Goal: Transaction & Acquisition: Purchase product/service

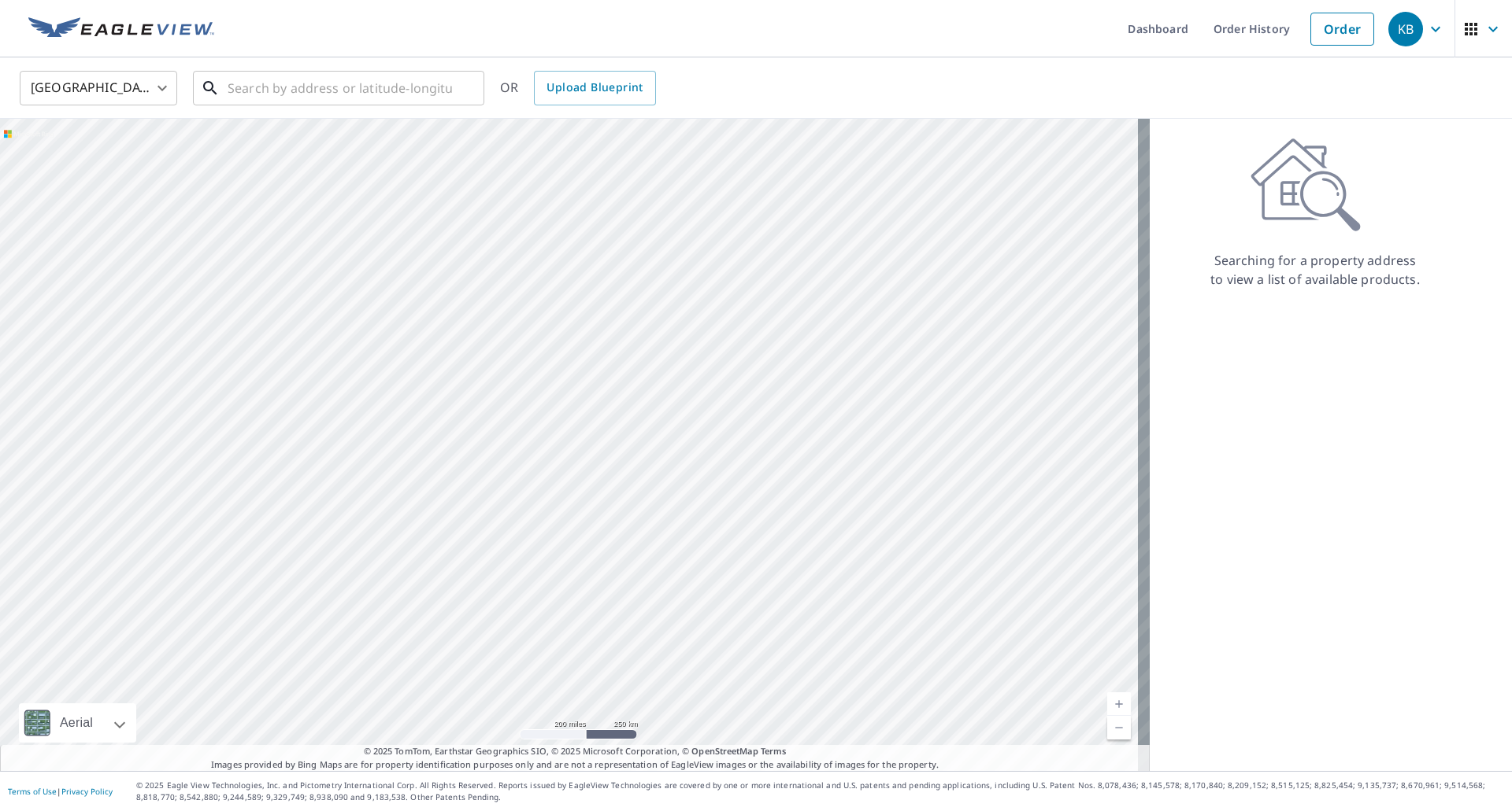
click at [359, 87] on input "text" at bounding box center [339, 88] width 224 height 44
paste input "[STREET_ADDRESS]"
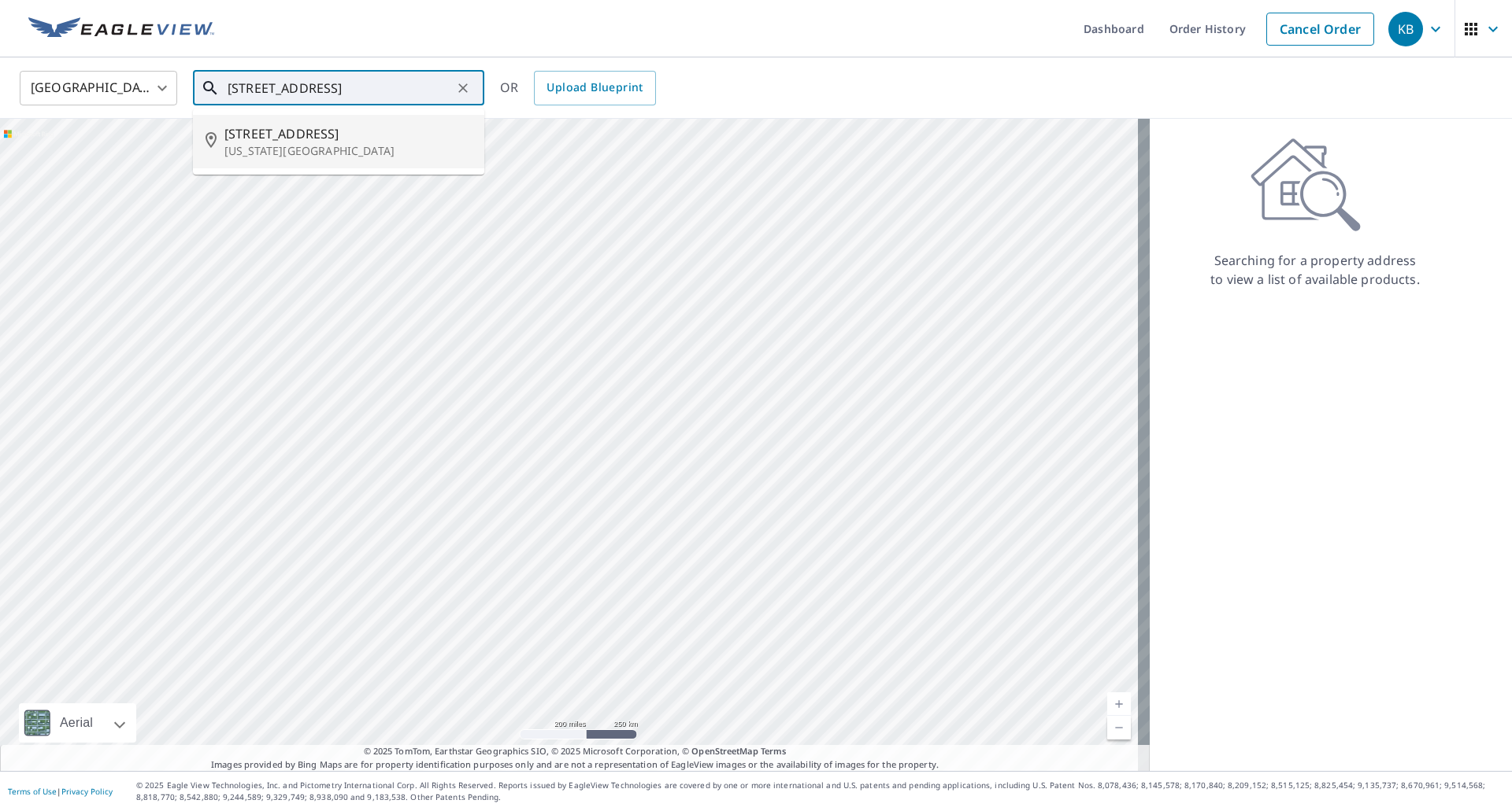
click at [288, 134] on span "[STREET_ADDRESS]" at bounding box center [348, 133] width 247 height 19
type input "[STREET_ADDRESS][US_STATE]"
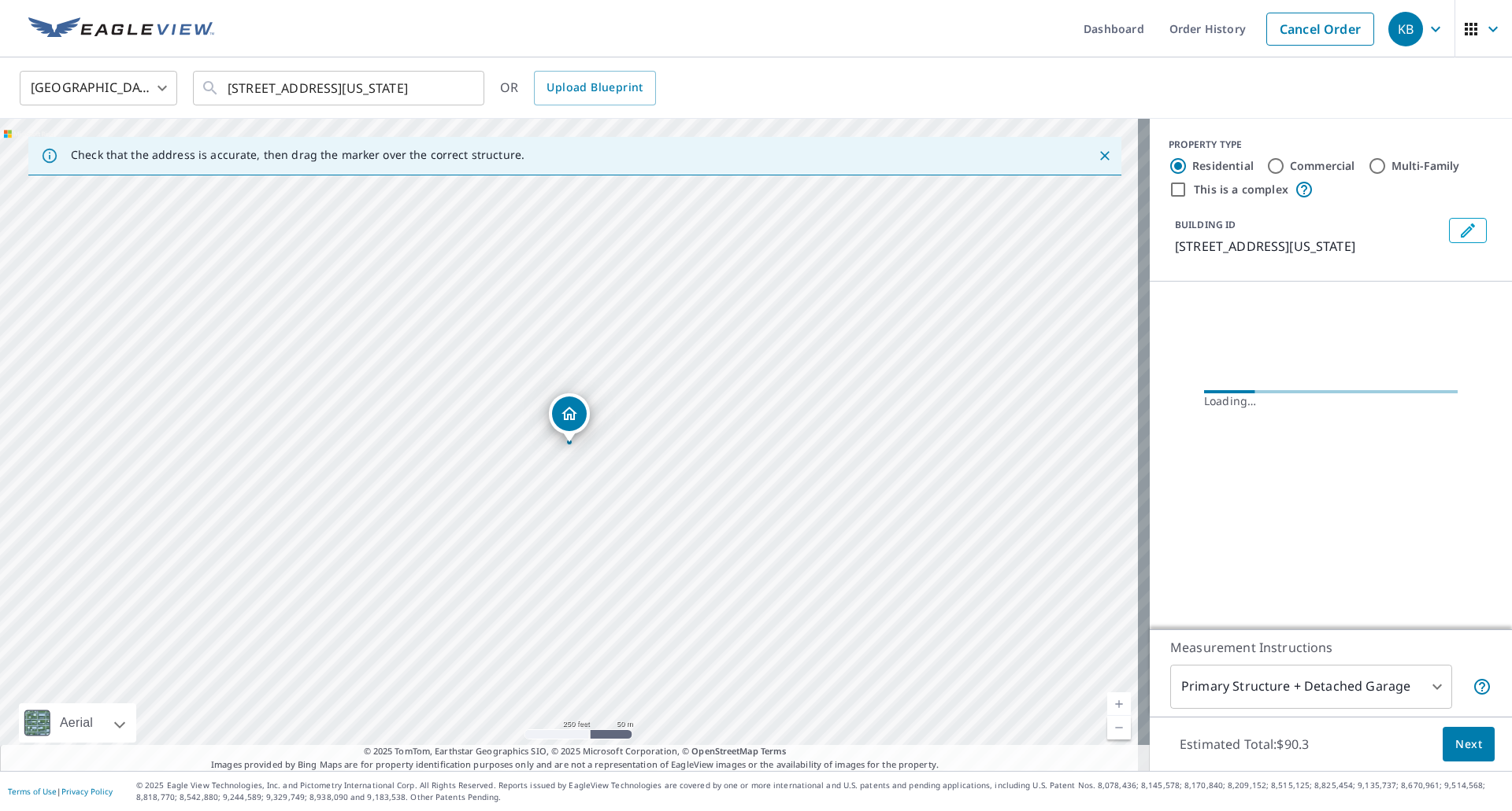
click at [1108, 702] on link "Current Level 17, Zoom In" at bounding box center [1119, 704] width 23 height 23
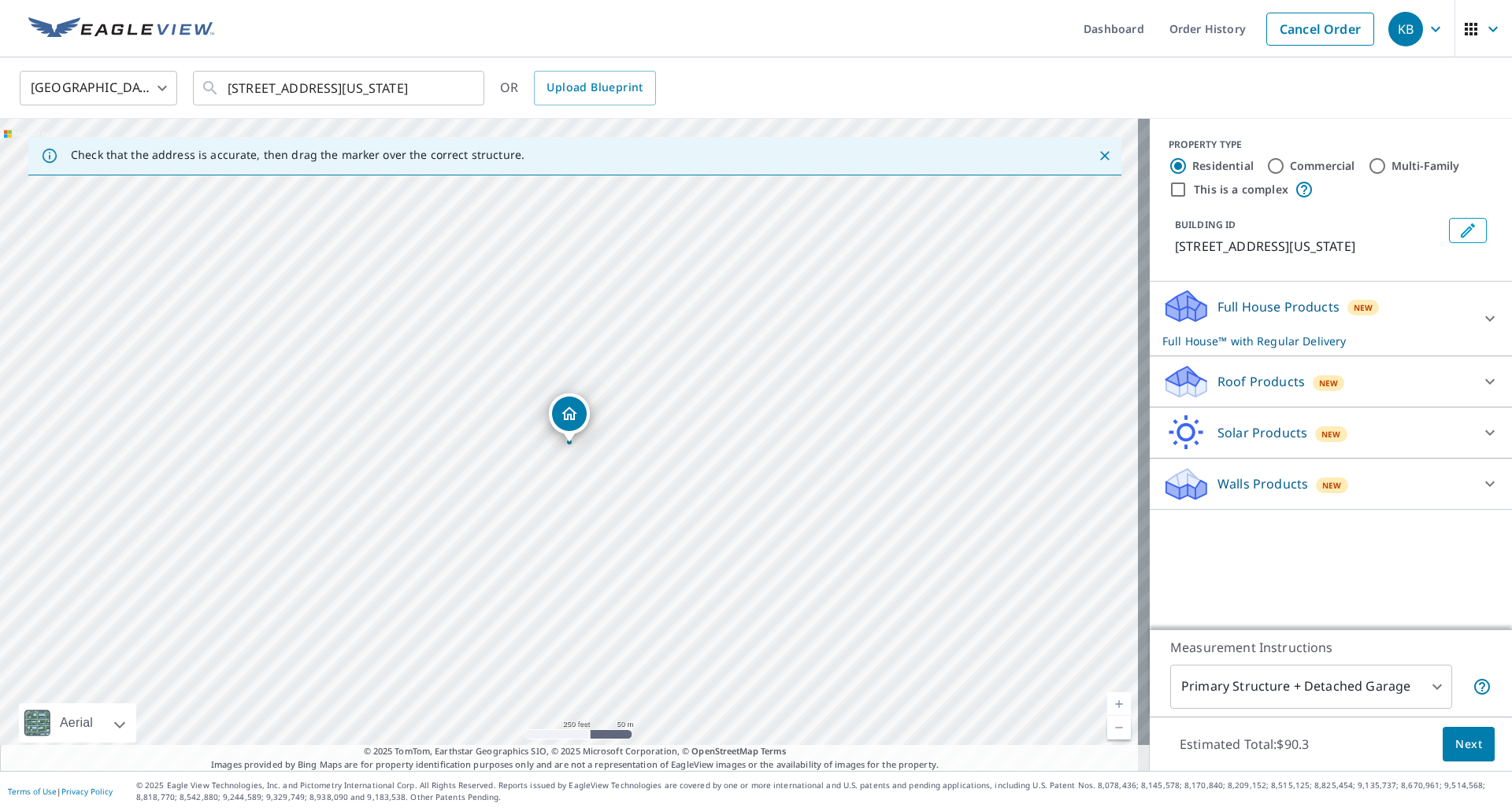
click at [1108, 702] on link "Current Level 17, Zoom In" at bounding box center [1119, 704] width 23 height 23
click at [1108, 702] on link "Current Level 18, Zoom In" at bounding box center [1119, 704] width 23 height 23
click at [1418, 399] on div "Roof Products New" at bounding box center [1317, 382] width 309 height 37
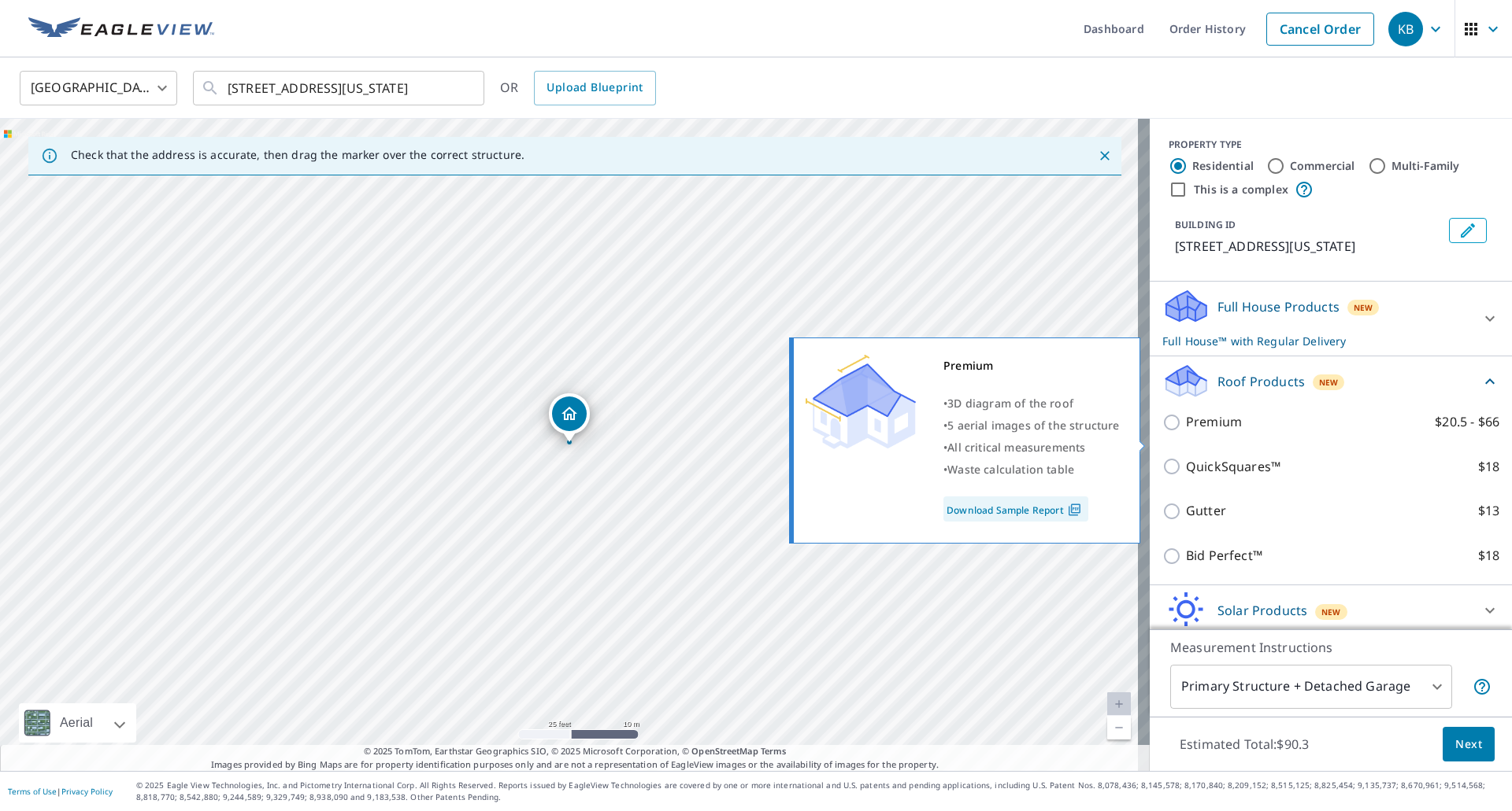
click at [1163, 432] on input "Premium $20.5 - $66" at bounding box center [1174, 423] width 23 height 19
checkbox input "true"
checkbox input "false"
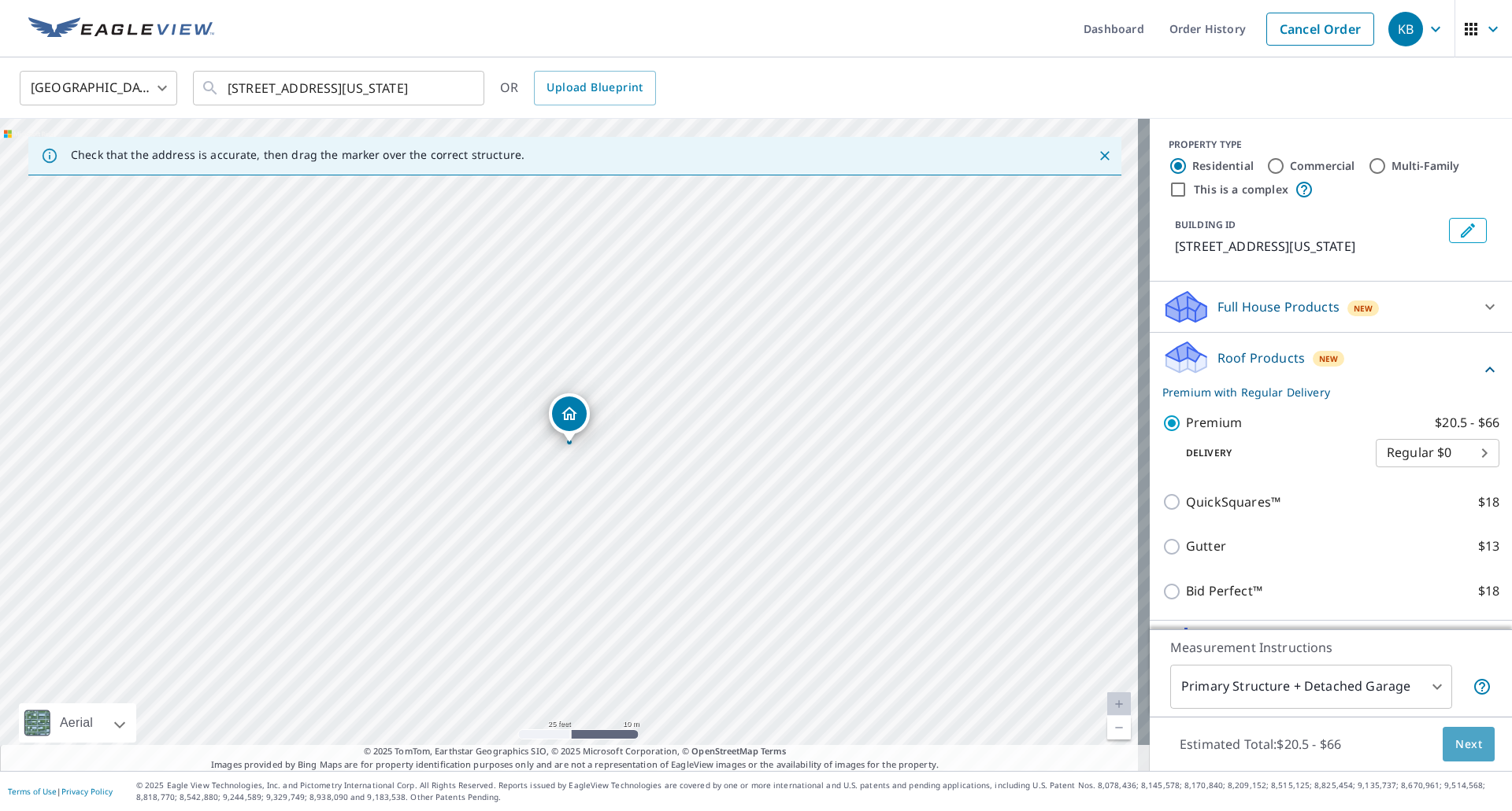
click at [1443, 733] on button "Next" at bounding box center [1469, 744] width 52 height 35
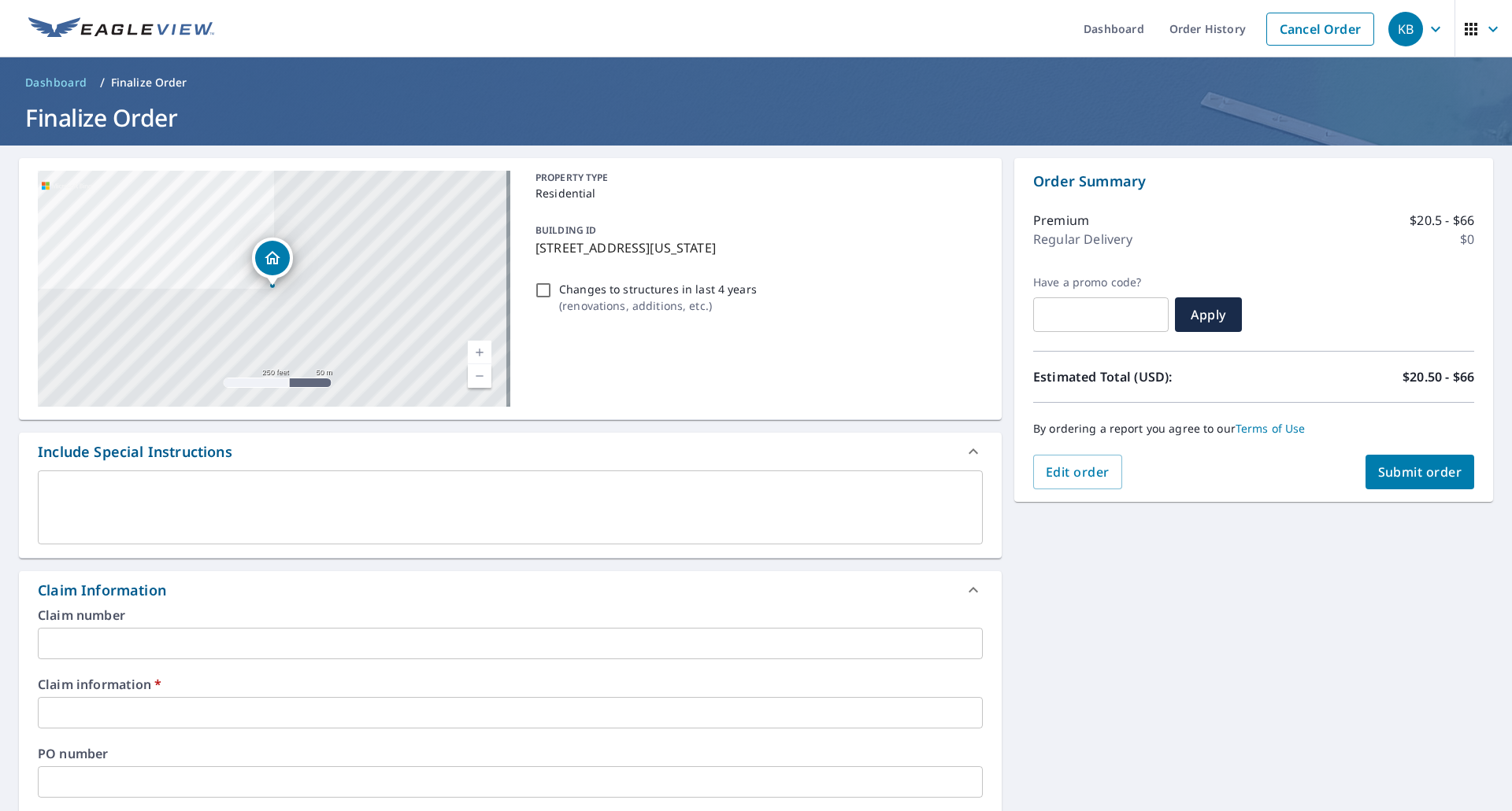
click at [148, 645] on input "text" at bounding box center [510, 643] width 945 height 32
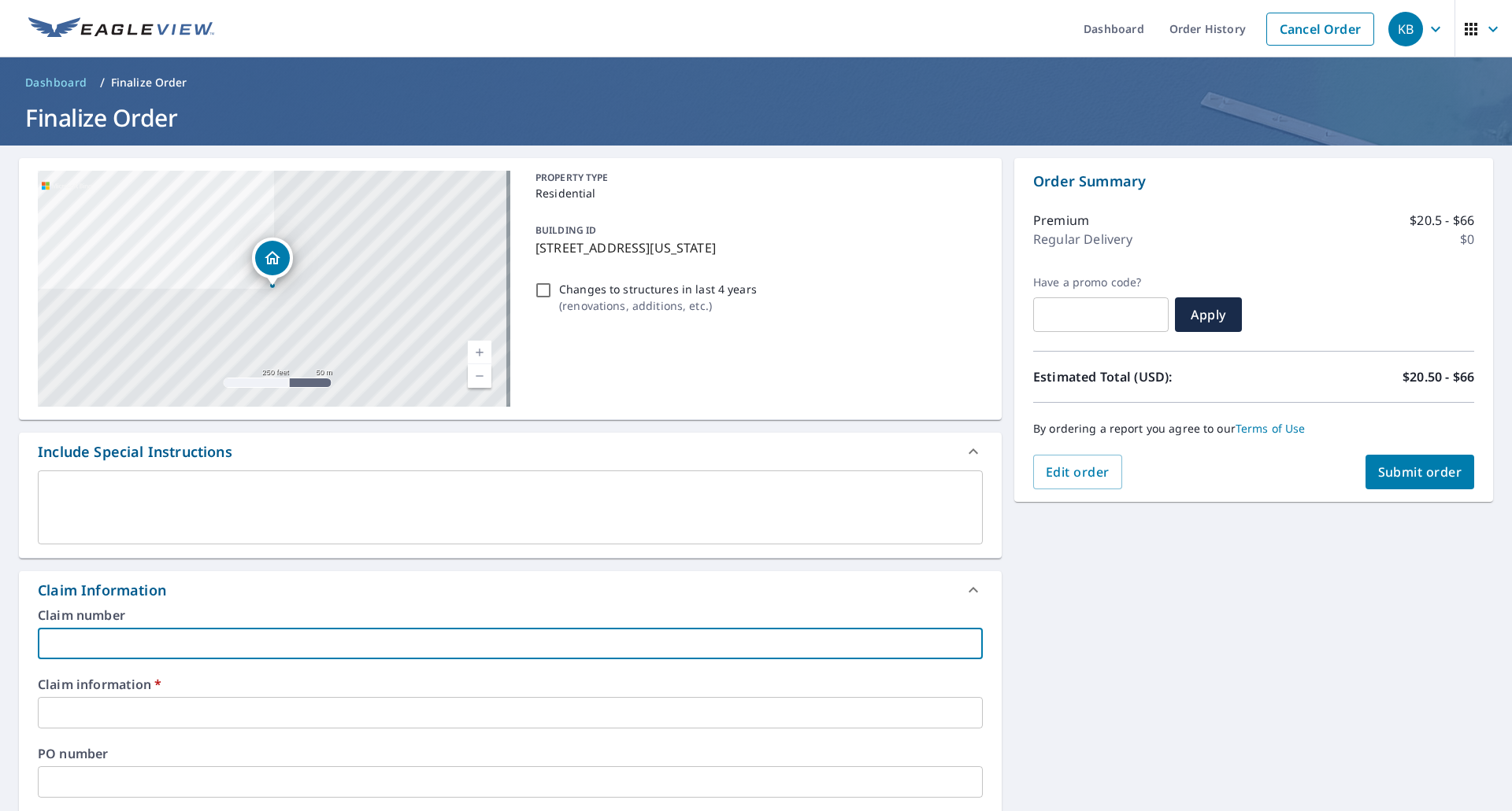
type input "505091"
checkbox input "true"
click at [102, 709] on input "text" at bounding box center [510, 713] width 945 height 32
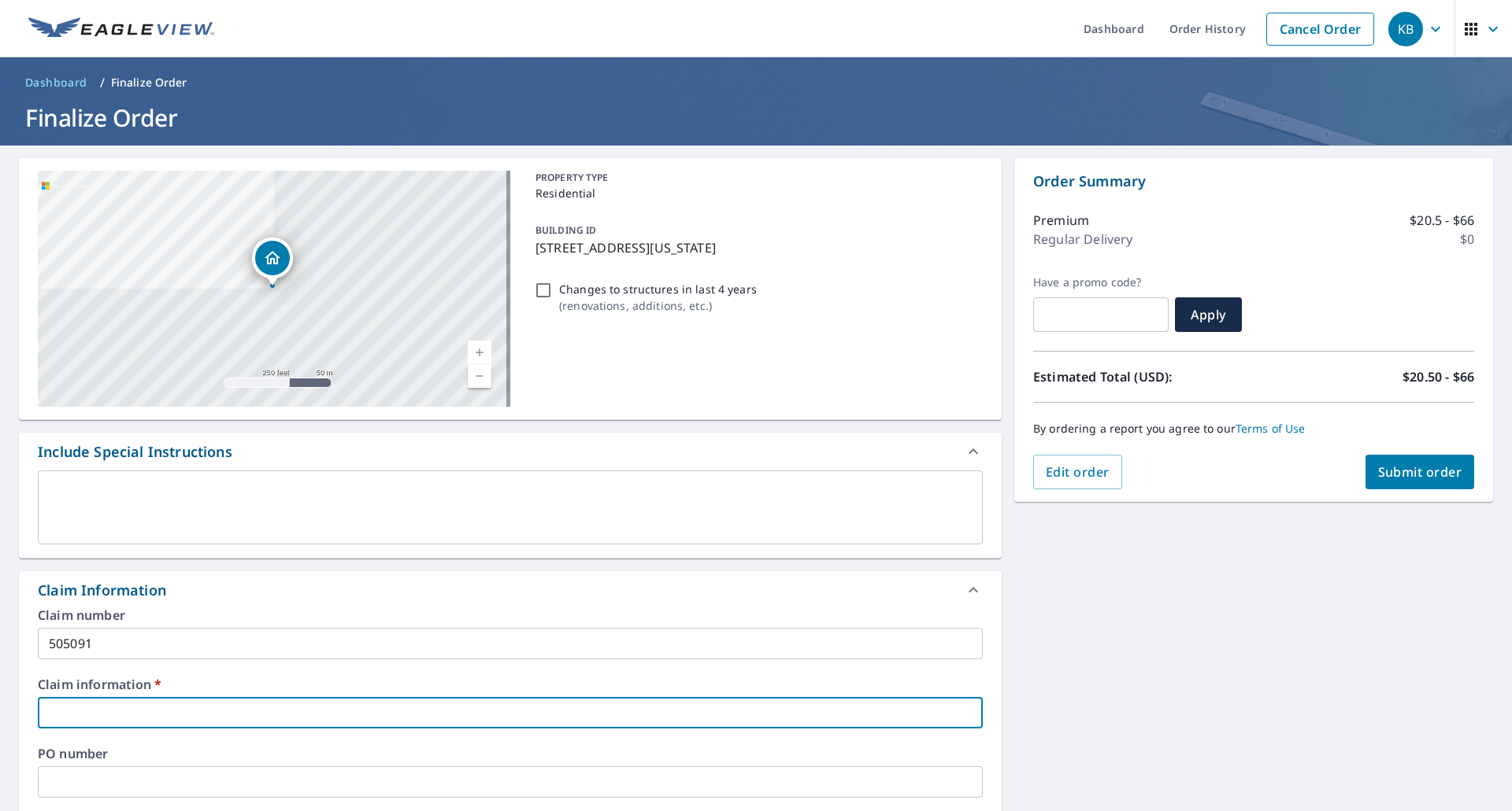
type input "[PERSON_NAME] Contracting"
checkbox input "true"
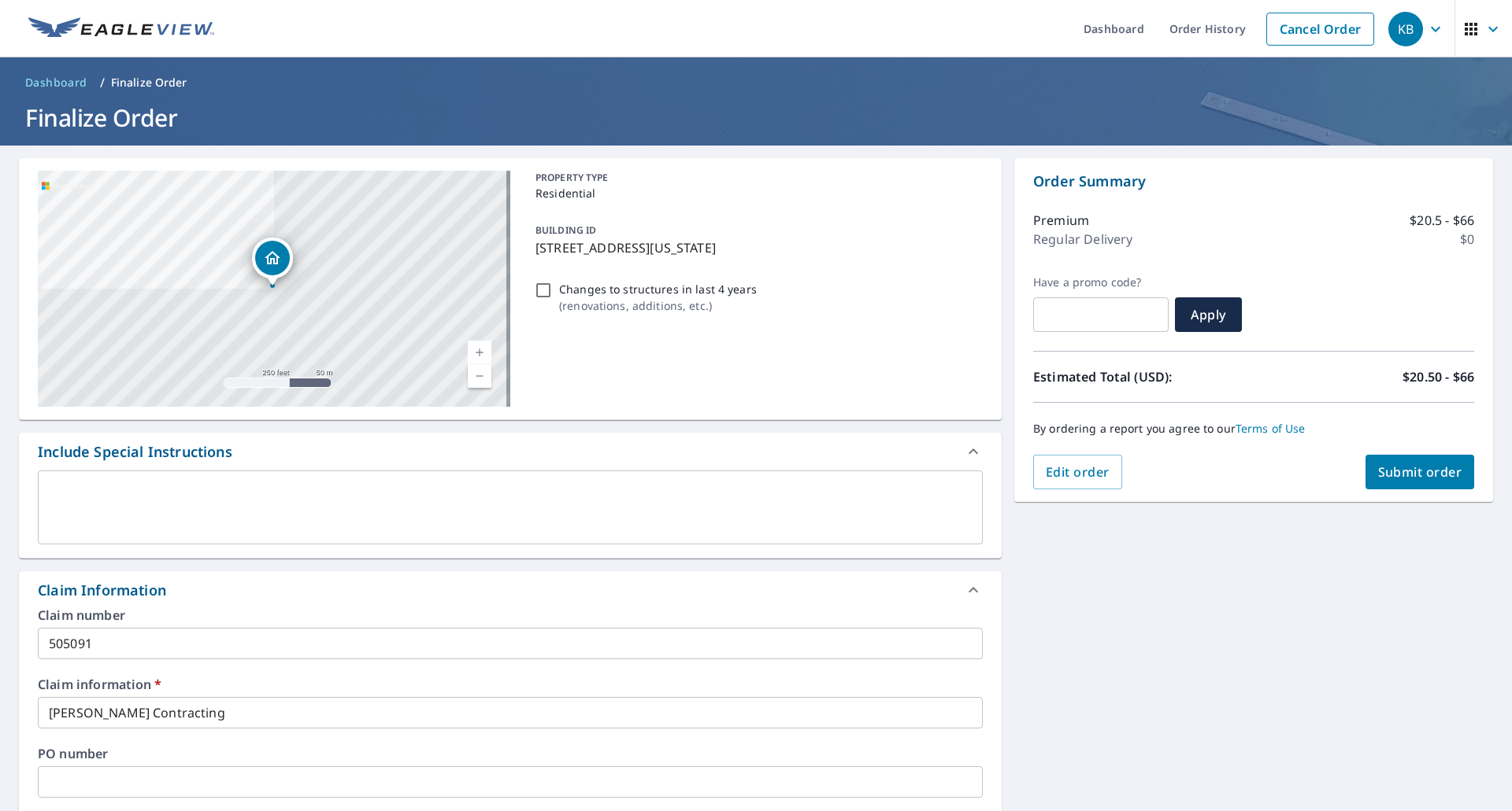
scroll to position [446, 0]
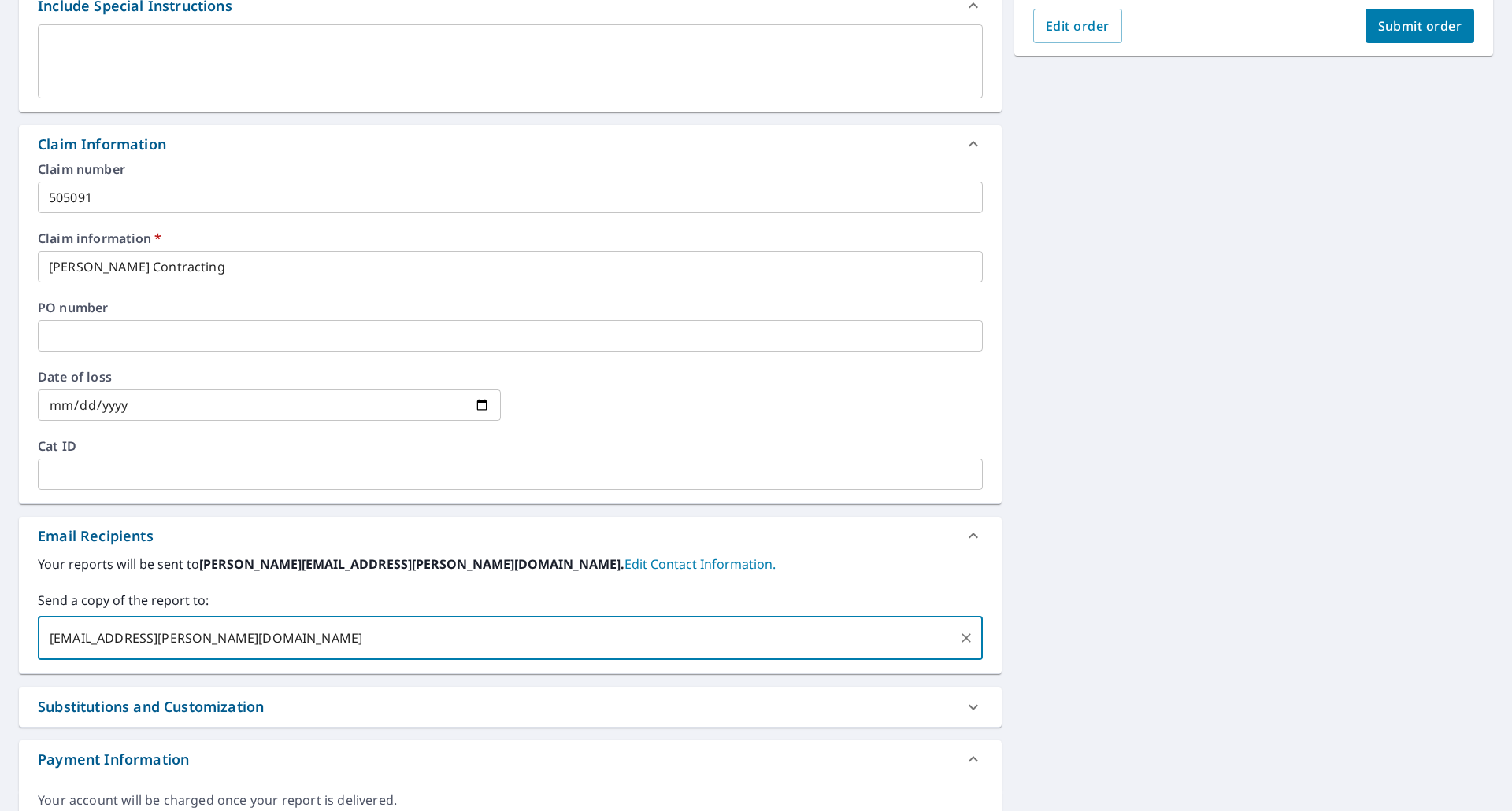
type input "[EMAIL_ADDRESS][PERSON_NAME][DOMAIN_NAME]"
click at [1402, 21] on span "Submit order" at bounding box center [1419, 26] width 84 height 18
checkbox input "true"
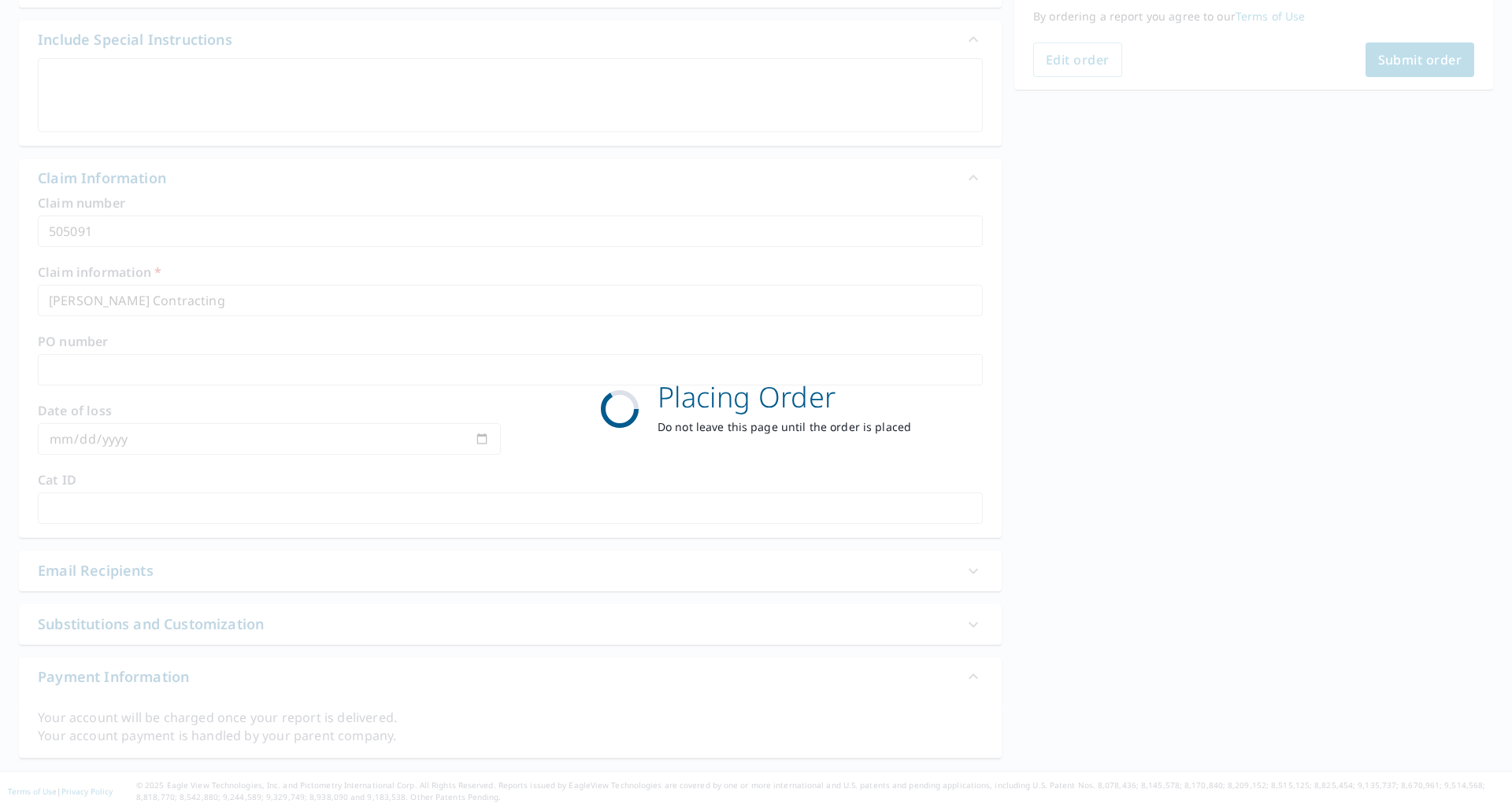
scroll to position [413, 0]
